Goal: Book appointment/travel/reservation

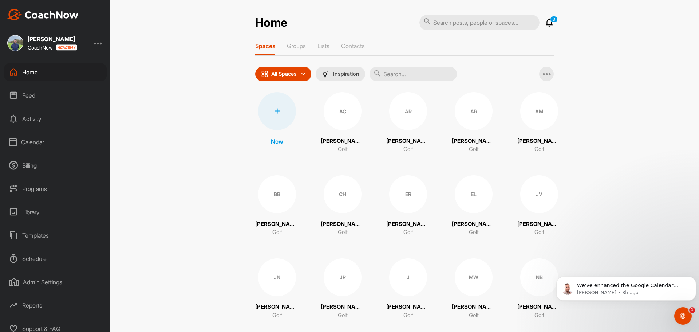
click at [36, 137] on div "Calendar" at bounding box center [55, 142] width 103 height 18
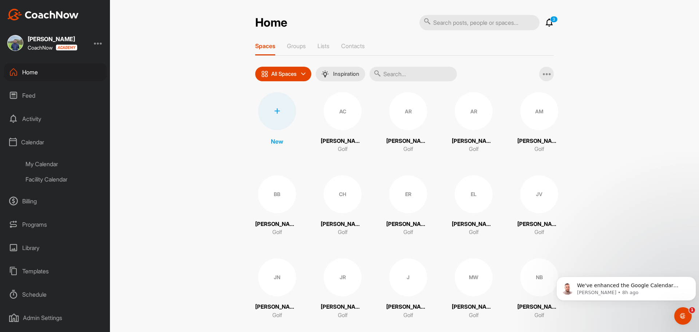
click at [44, 181] on div "Facility Calendar" at bounding box center [63, 178] width 86 height 15
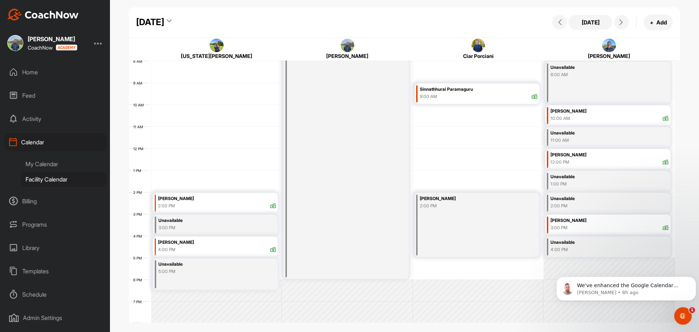
scroll to position [162, 0]
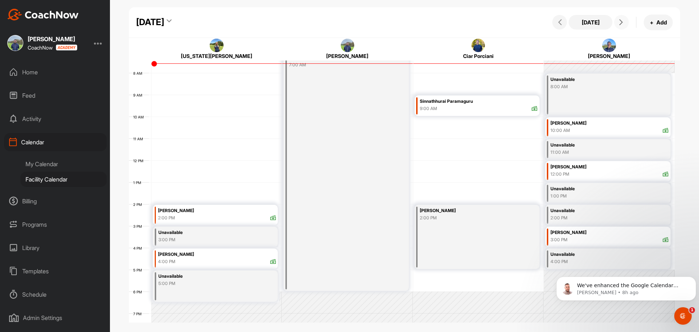
click at [623, 21] on icon at bounding box center [621, 22] width 6 height 6
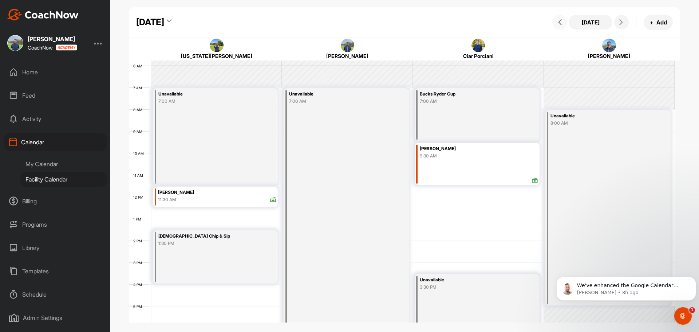
click at [563, 22] on span at bounding box center [559, 22] width 9 height 6
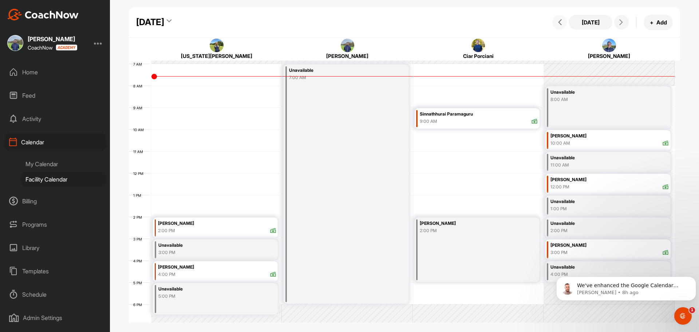
scroll to position [162, 0]
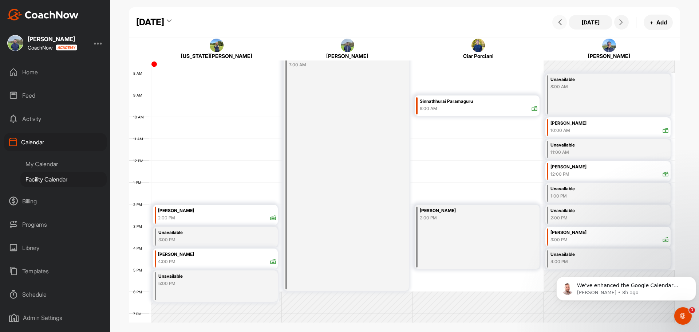
click at [154, 137] on div "12 AM 1 AM 2 AM 3 AM 4 AM 5 AM 6 AM 7 AM 8 AM 9 AM 10 AM 11 AM 12 PM 1 PM 2 PM …" at bounding box center [402, 160] width 546 height 524
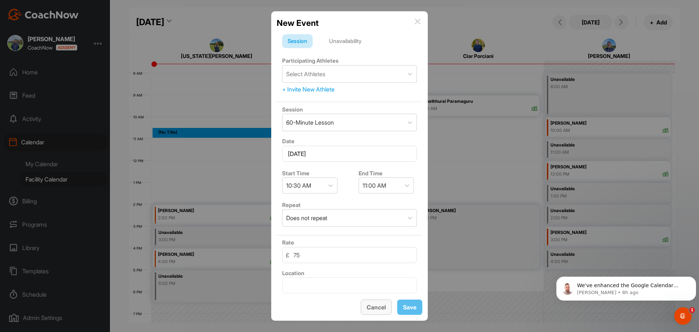
click at [368, 306] on span "Cancel" at bounding box center [375, 306] width 19 height 7
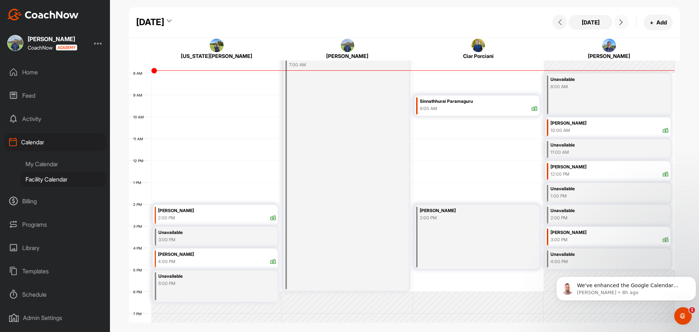
click at [622, 28] on button at bounding box center [621, 22] width 15 height 15
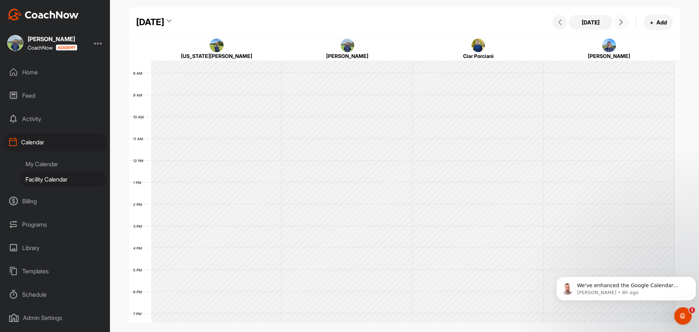
scroll to position [126, 0]
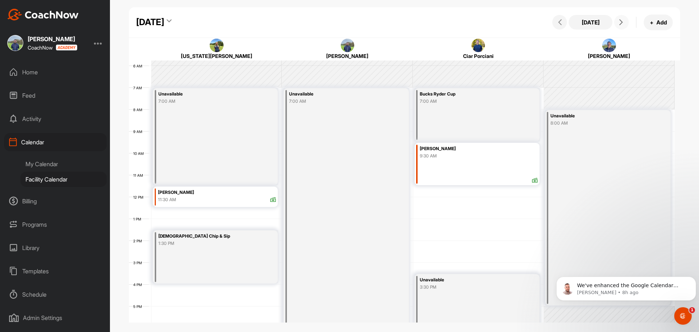
click at [622, 28] on button at bounding box center [621, 22] width 15 height 15
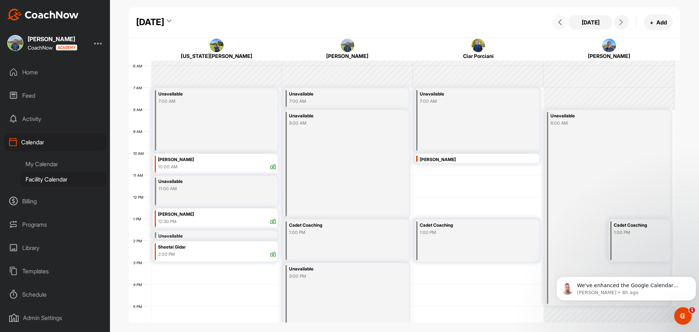
click at [561, 21] on icon at bounding box center [560, 22] width 6 height 6
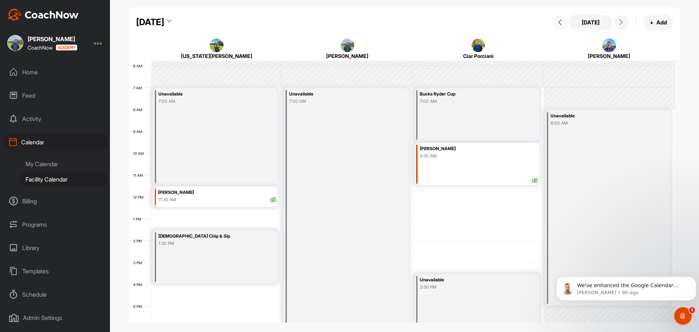
click at [556, 23] on span at bounding box center [559, 22] width 9 height 6
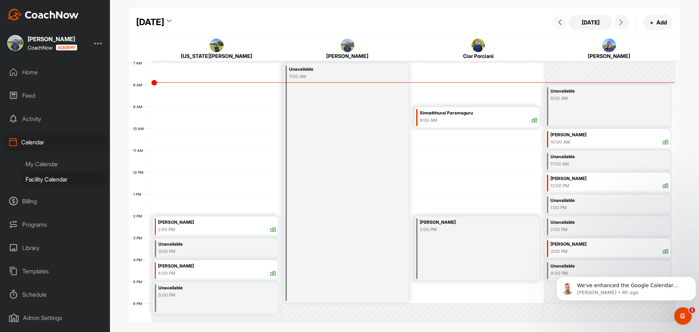
scroll to position [162, 0]
